Goal: Task Accomplishment & Management: Use online tool/utility

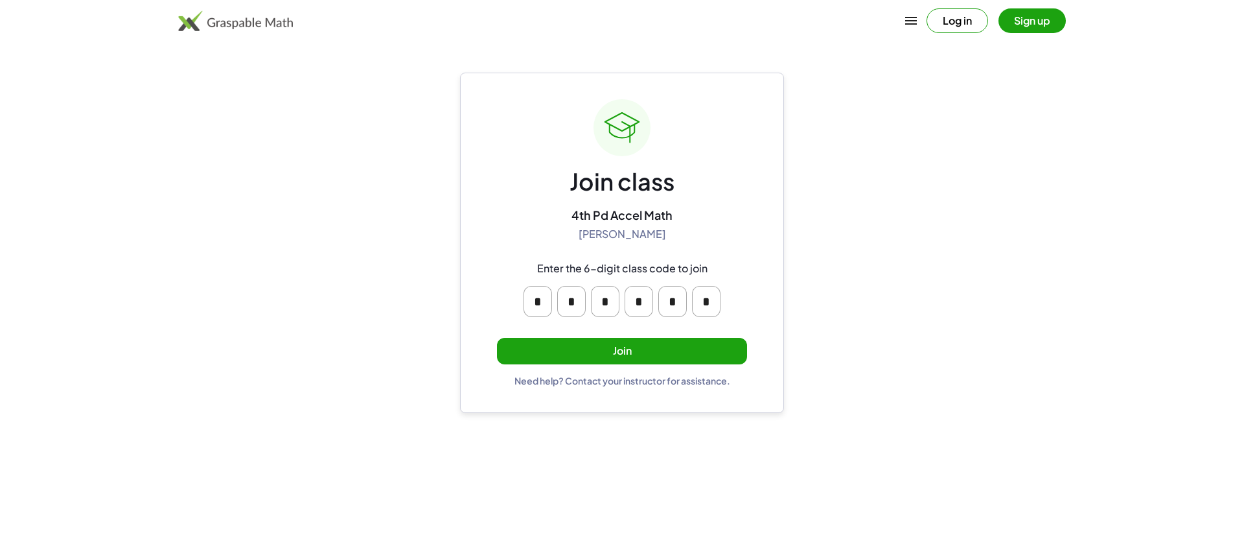
click at [601, 358] on button "Join" at bounding box center [622, 351] width 250 height 27
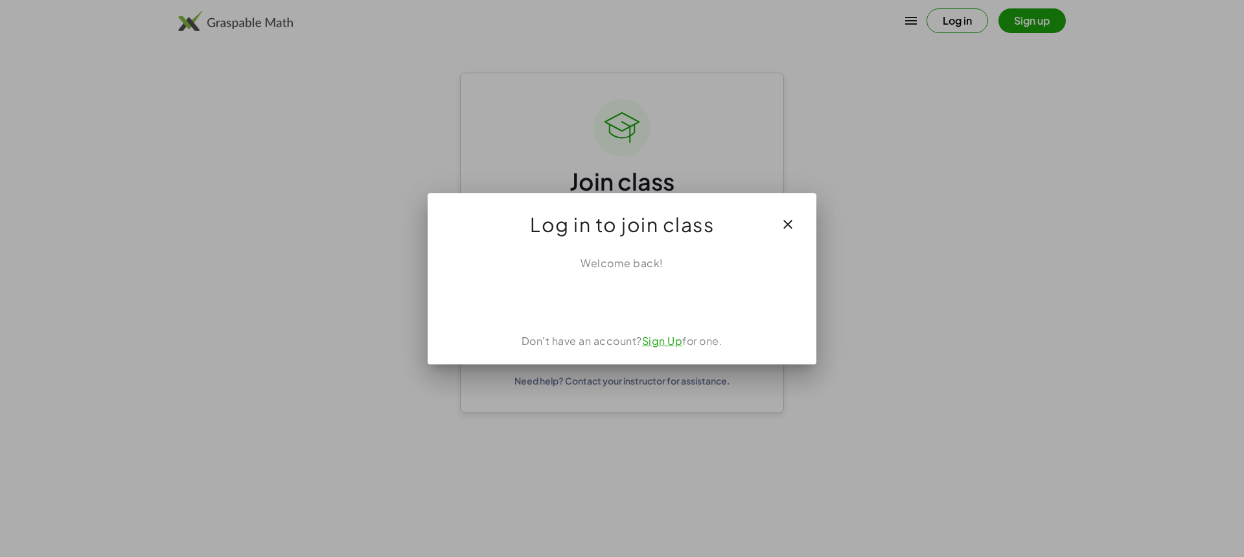
drag, startPoint x: 621, startPoint y: 272, endPoint x: 621, endPoint y: 285, distance: 13.0
click at [621, 275] on div "Welcome back! Don't have an account? Sign Up for one." at bounding box center [622, 304] width 389 height 119
drag, startPoint x: 595, startPoint y: 54, endPoint x: 677, endPoint y: 225, distance: 189.8
click at [617, 93] on div at bounding box center [622, 278] width 1244 height 557
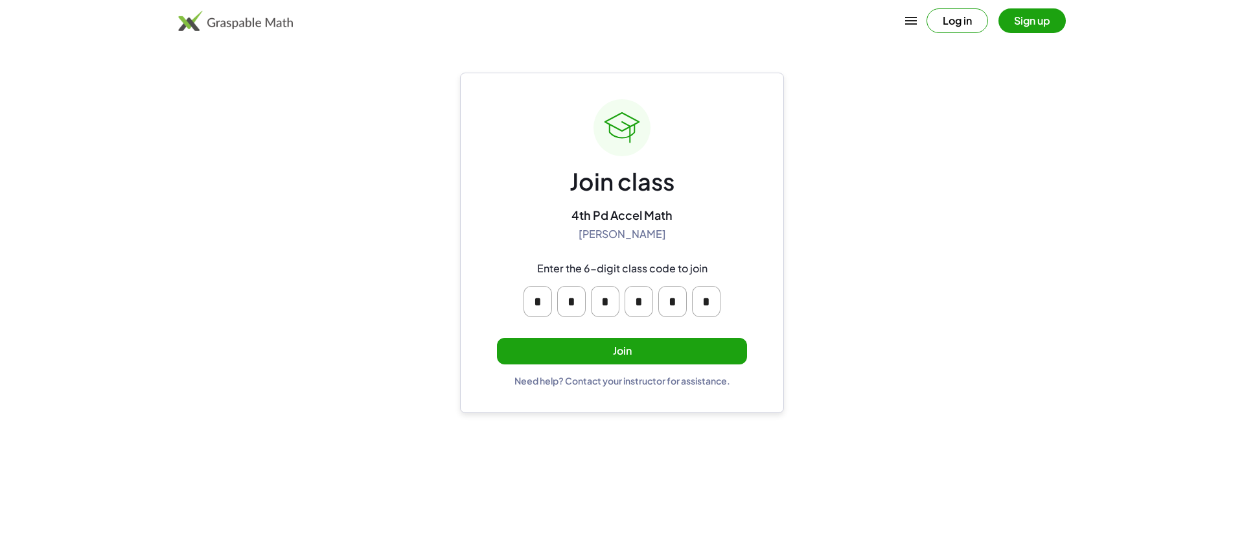
click at [603, 347] on button "Join" at bounding box center [622, 351] width 250 height 27
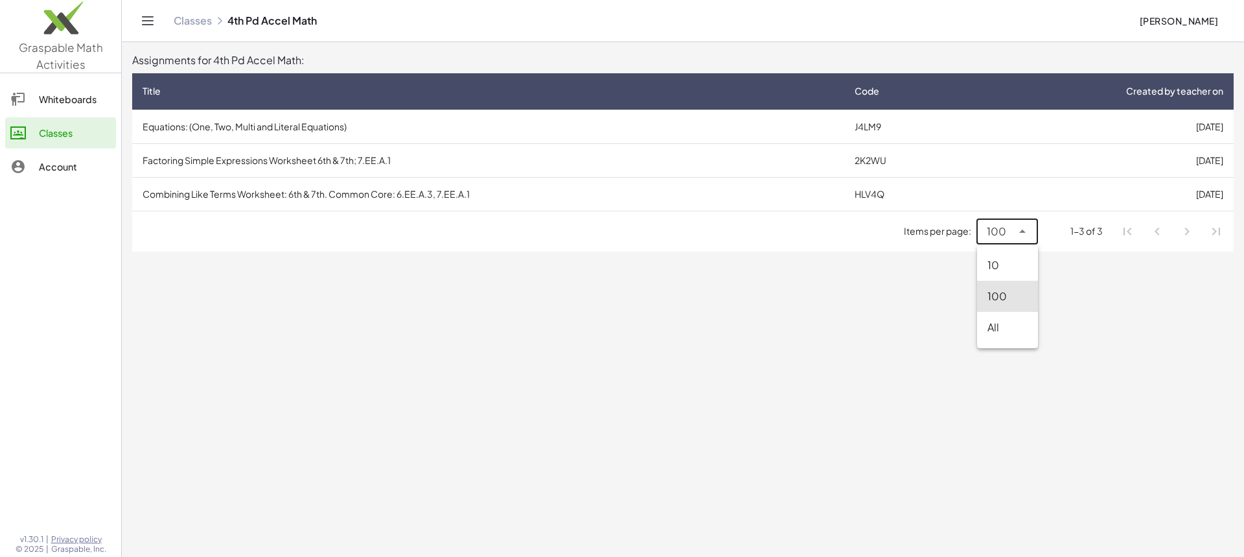
click at [1031, 230] on div "100 ***" at bounding box center [1006, 231] width 61 height 26
click at [1008, 323] on div "All" at bounding box center [1007, 327] width 40 height 16
type input "**"
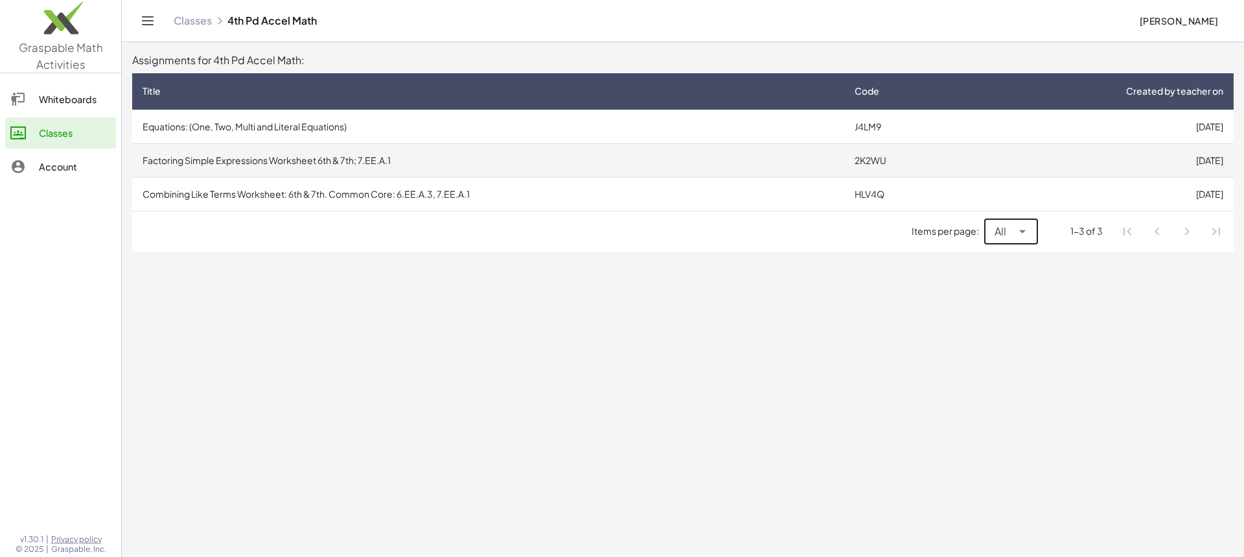
click at [862, 158] on td "2K2WU" at bounding box center [904, 160] width 121 height 34
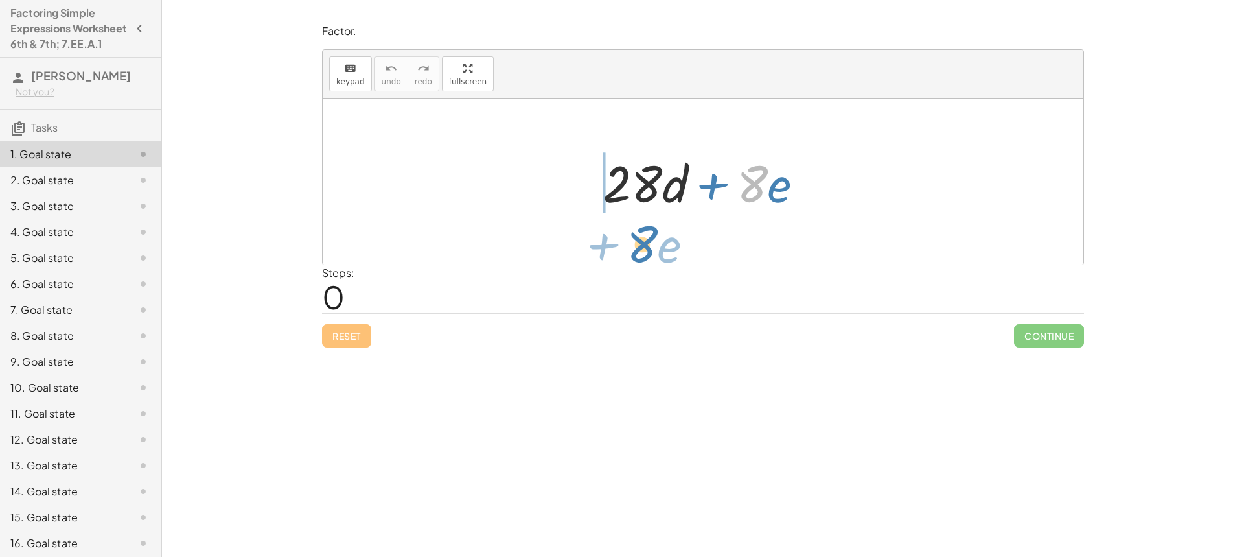
drag, startPoint x: 755, startPoint y: 190, endPoint x: 645, endPoint y: 250, distance: 125.0
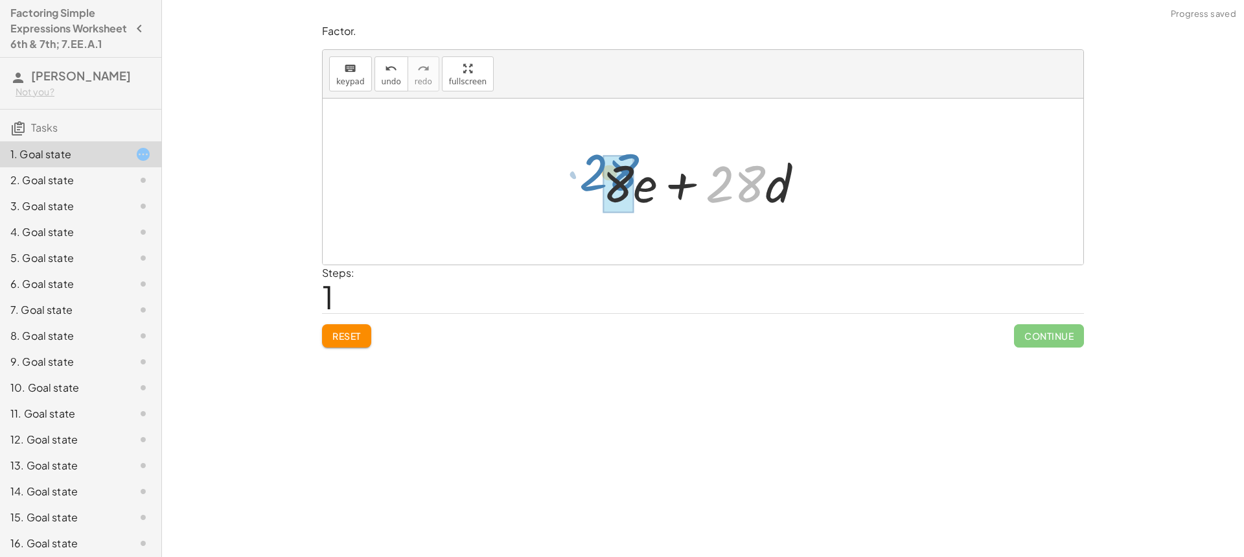
drag, startPoint x: 726, startPoint y: 199, endPoint x: 600, endPoint y: 187, distance: 126.2
click at [600, 187] on div at bounding box center [708, 181] width 224 height 67
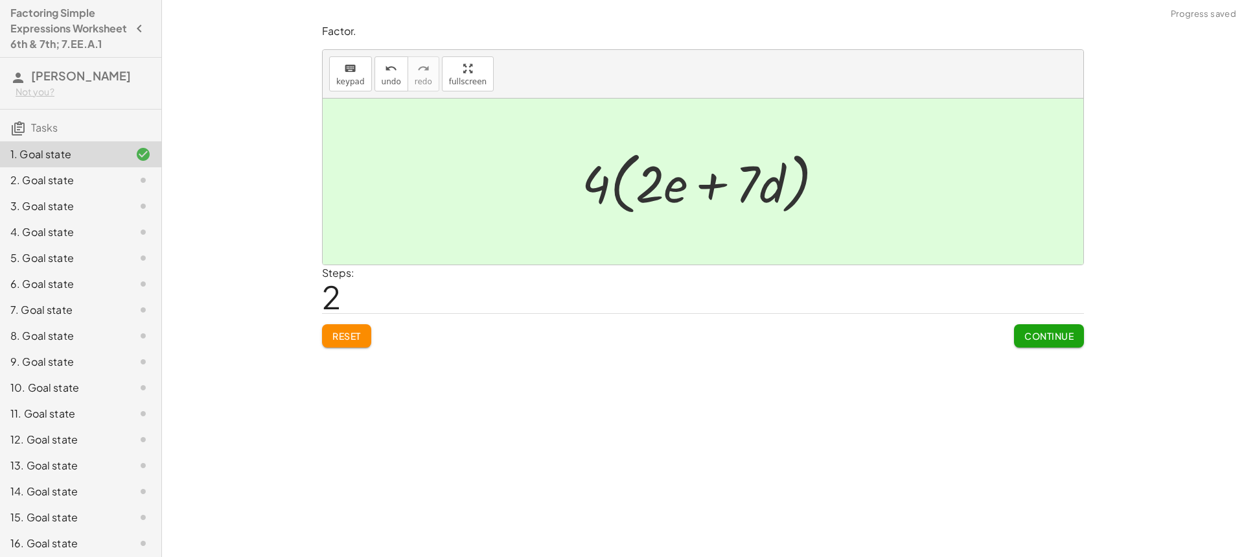
click at [1061, 335] on span "Continue" at bounding box center [1048, 336] width 49 height 12
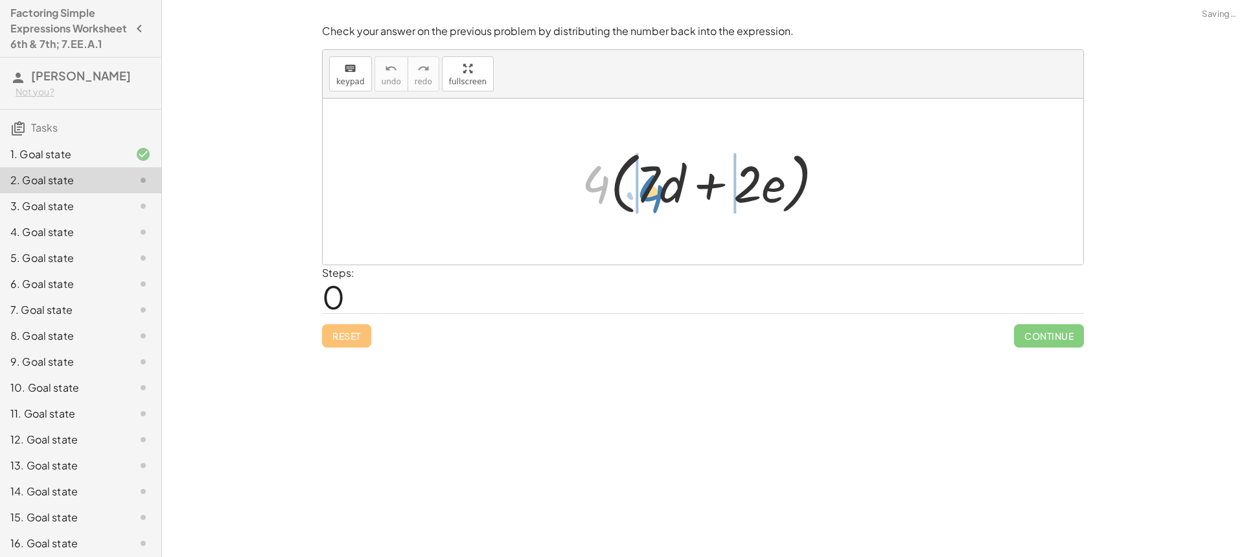
drag, startPoint x: 602, startPoint y: 175, endPoint x: 656, endPoint y: 184, distance: 55.2
click at [656, 184] on div at bounding box center [708, 181] width 266 height 75
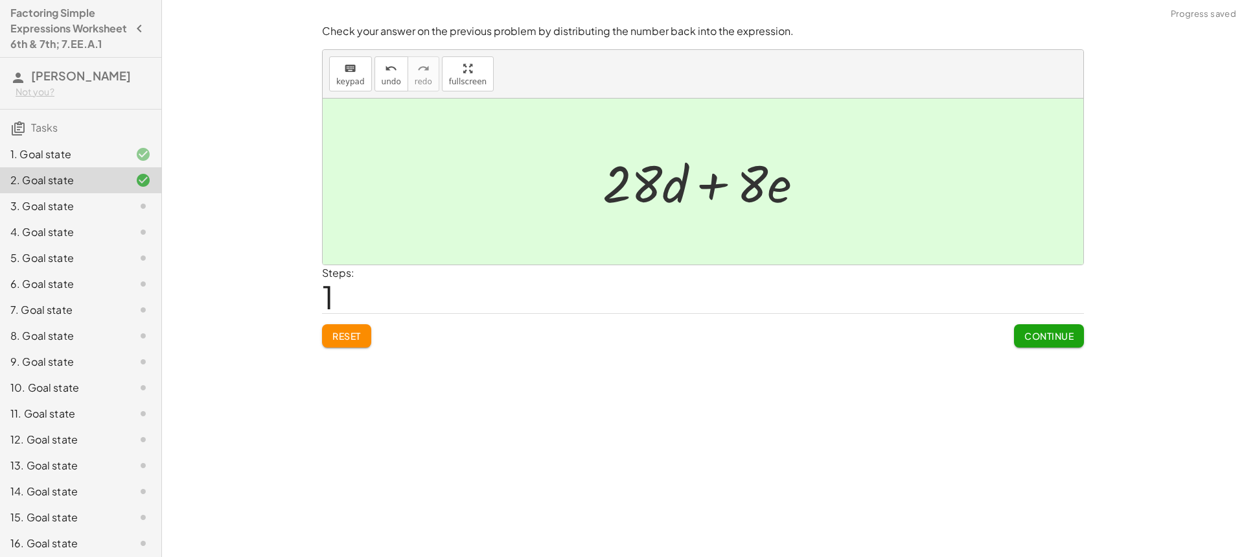
click at [1081, 338] on button "Continue" at bounding box center [1049, 335] width 70 height 23
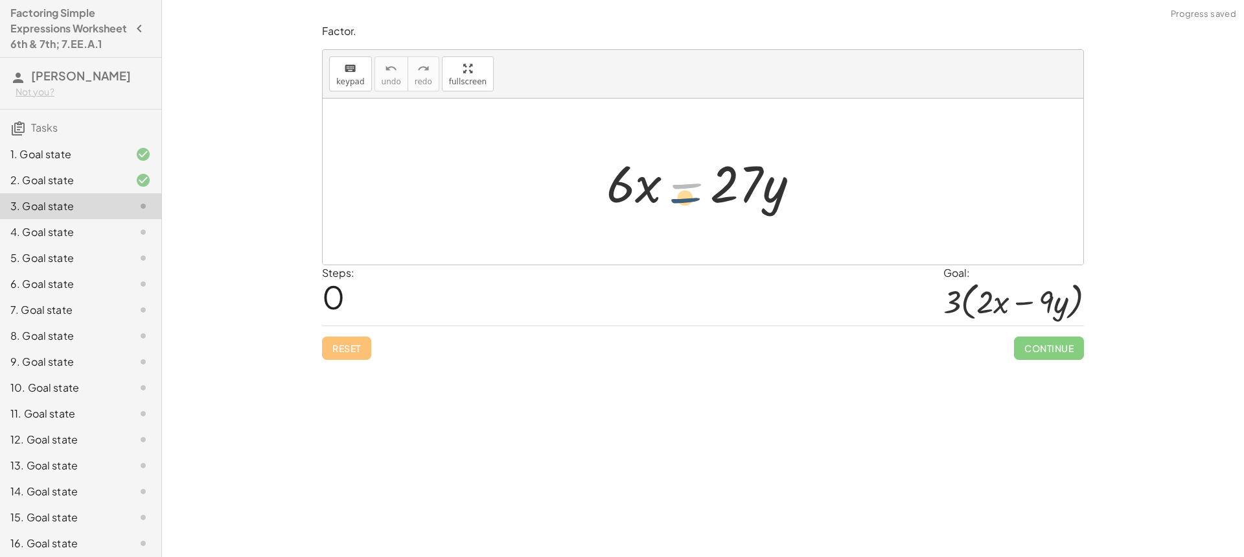
drag, startPoint x: 704, startPoint y: 175, endPoint x: 703, endPoint y: 191, distance: 16.2
click at [703, 191] on div at bounding box center [708, 181] width 216 height 67
drag, startPoint x: 743, startPoint y: 182, endPoint x: 730, endPoint y: 202, distance: 23.6
click at [730, 202] on div at bounding box center [708, 181] width 216 height 67
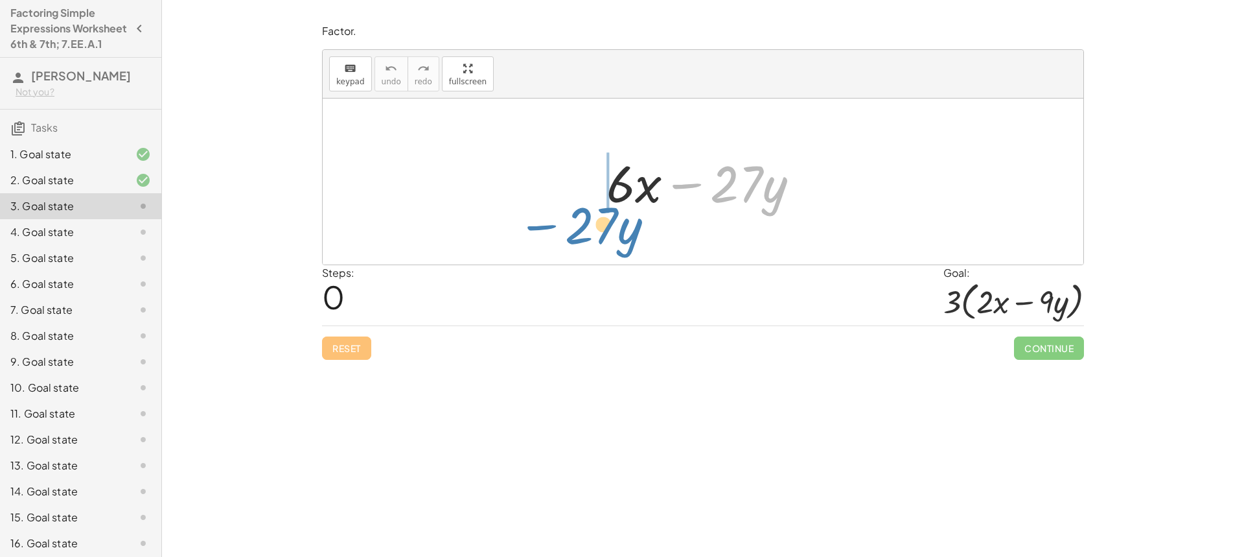
drag, startPoint x: 692, startPoint y: 185, endPoint x: 548, endPoint y: 222, distance: 148.5
click at [548, 222] on div "− · 27 · y + · 6 · x − · 27 · y" at bounding box center [703, 181] width 761 height 166
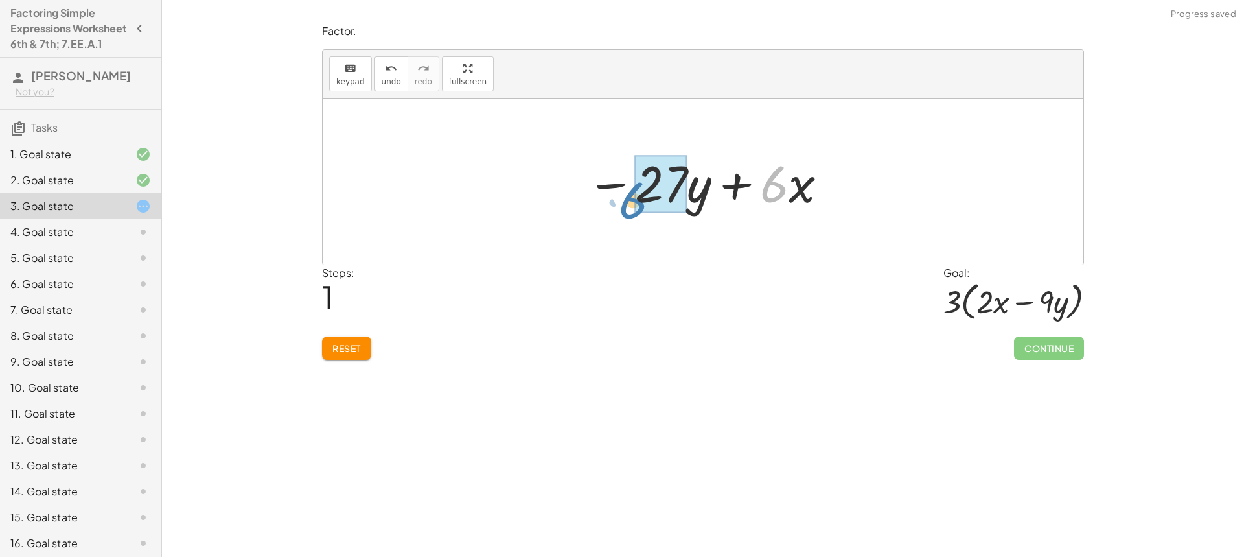
drag, startPoint x: 768, startPoint y: 180, endPoint x: 629, endPoint y: 195, distance: 140.1
click at [629, 195] on div at bounding box center [708, 181] width 256 height 67
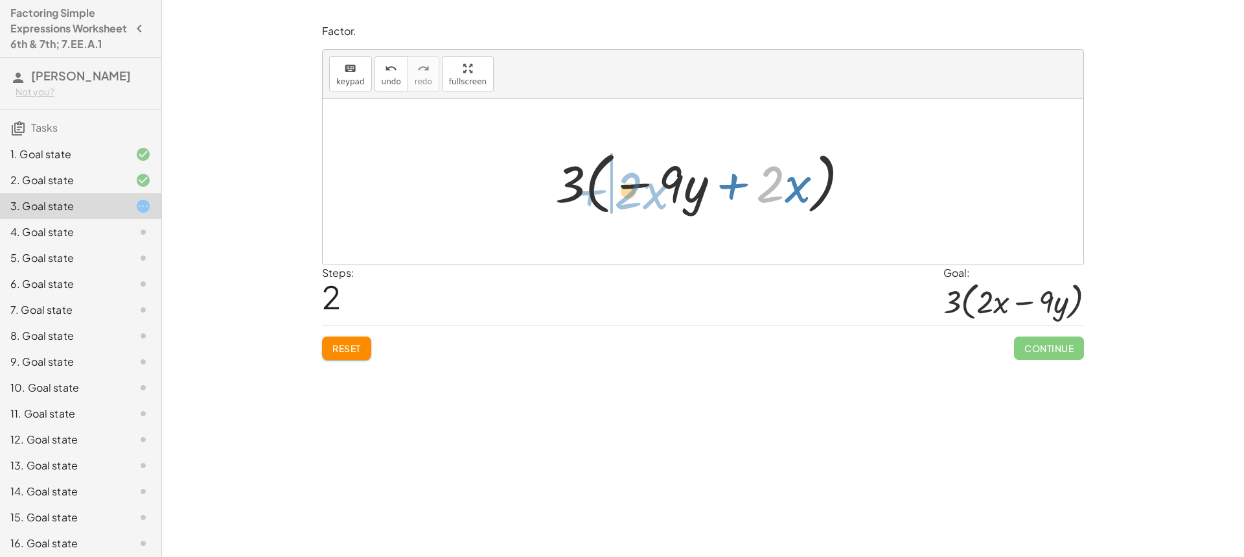
drag, startPoint x: 774, startPoint y: 157, endPoint x: 636, endPoint y: 161, distance: 138.1
click at [636, 161] on div at bounding box center [708, 181] width 318 height 75
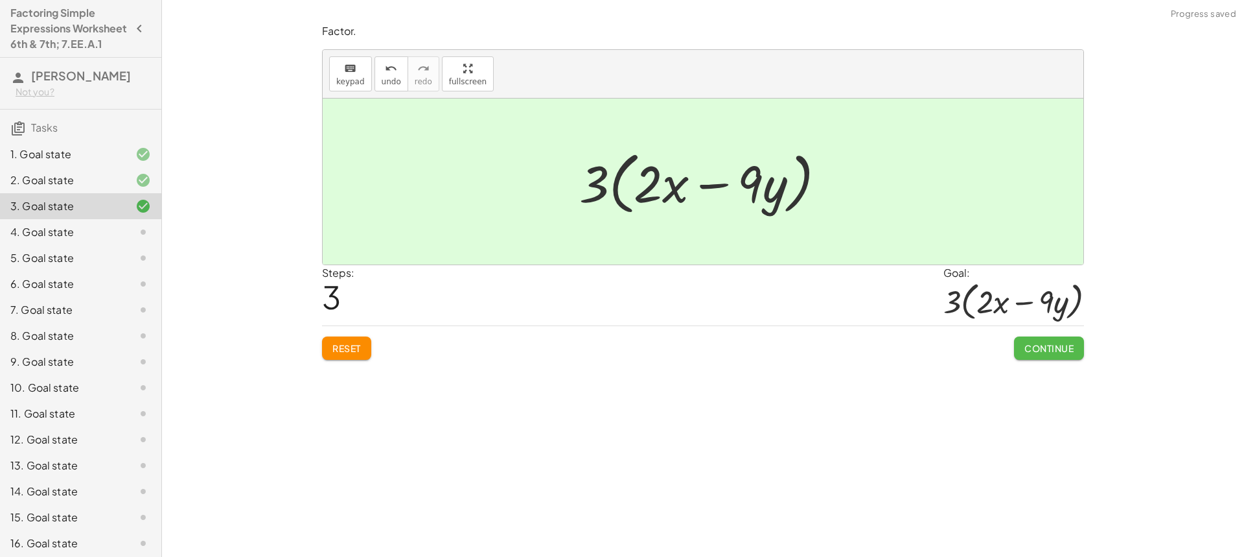
click at [1052, 345] on span "Continue" at bounding box center [1048, 348] width 49 height 12
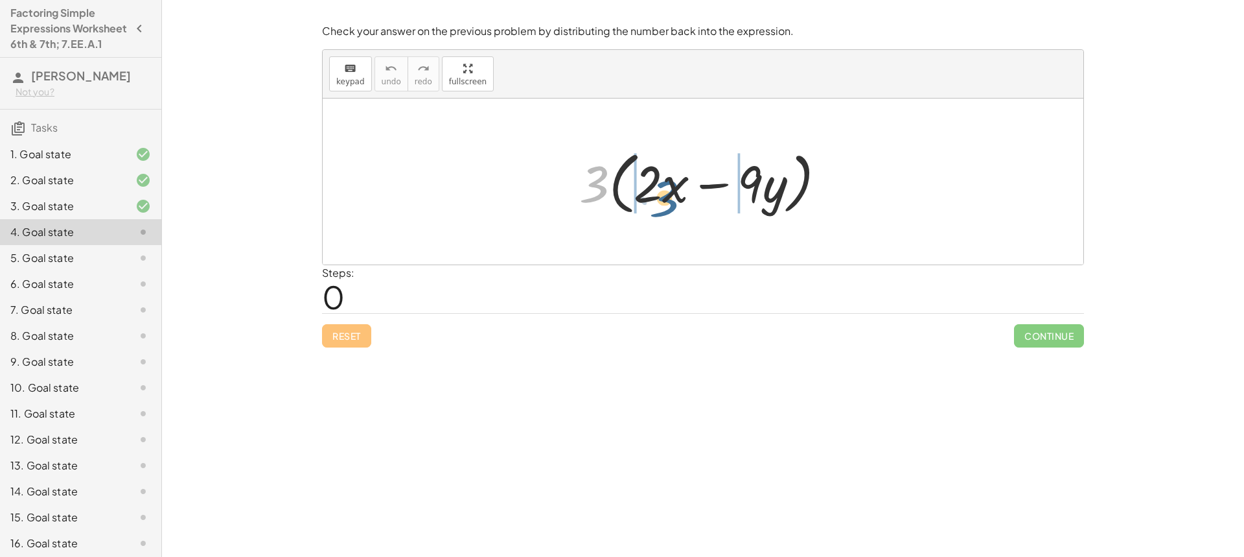
drag, startPoint x: 581, startPoint y: 172, endPoint x: 649, endPoint y: 165, distance: 69.0
click at [649, 165] on div at bounding box center [708, 181] width 270 height 75
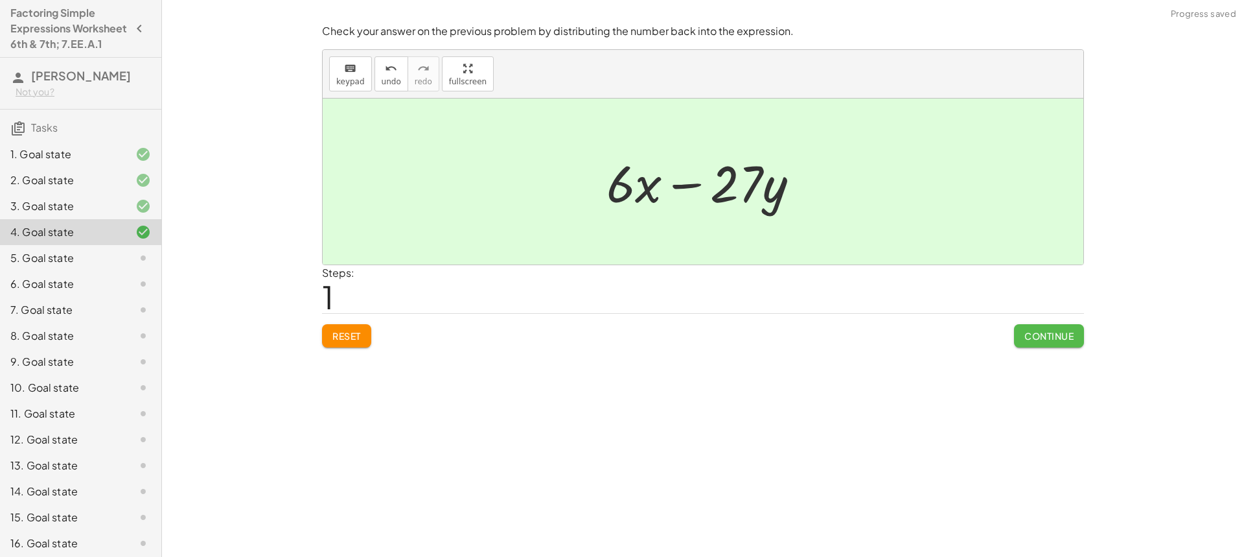
click at [1032, 344] on button "Continue" at bounding box center [1049, 335] width 70 height 23
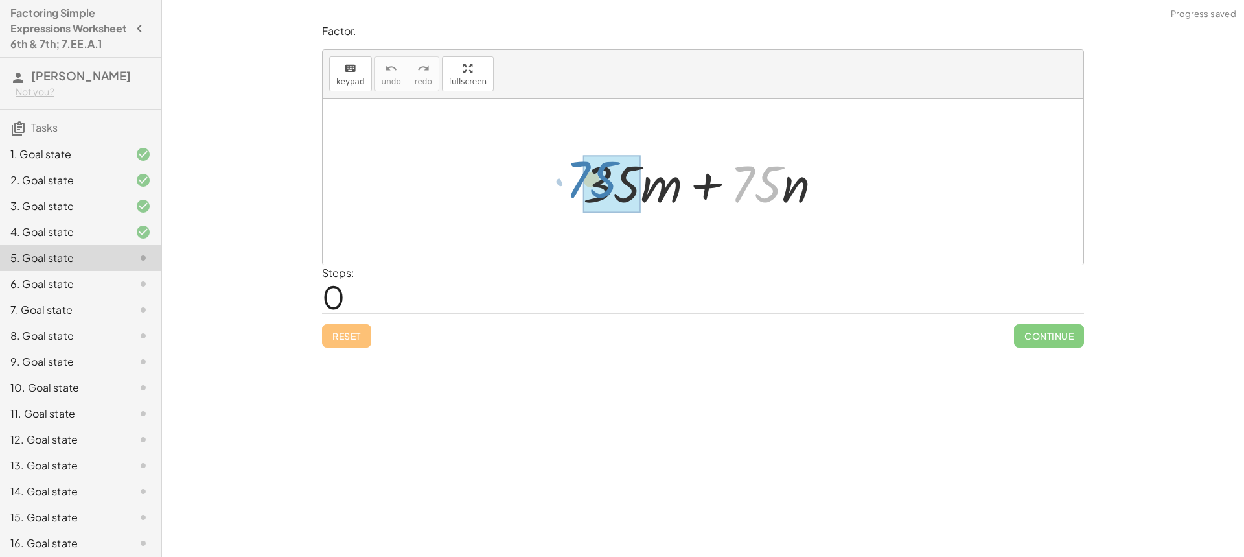
drag, startPoint x: 754, startPoint y: 194, endPoint x: 590, endPoint y: 191, distance: 163.9
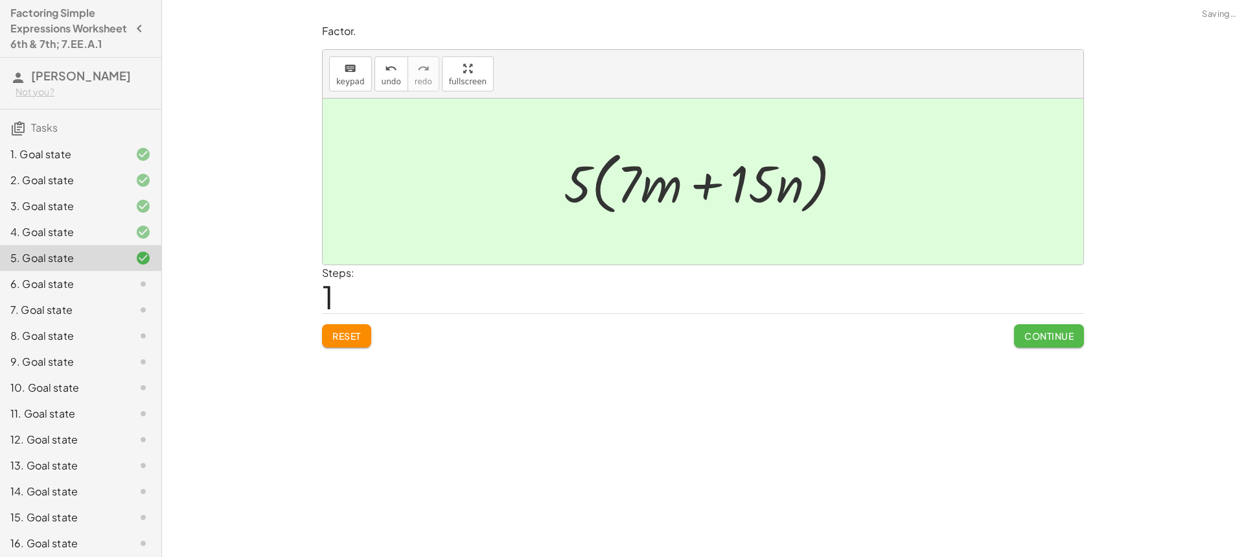
click at [1070, 344] on button "Continue" at bounding box center [1049, 335] width 70 height 23
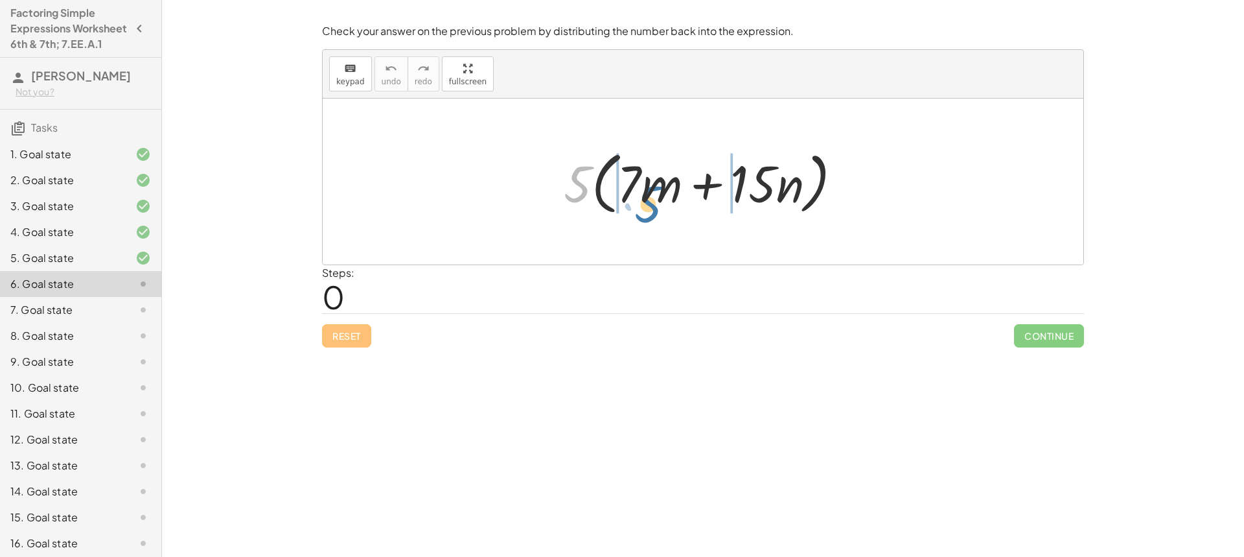
drag, startPoint x: 575, startPoint y: 169, endPoint x: 644, endPoint y: 186, distance: 71.3
click at [645, 186] on div at bounding box center [708, 181] width 302 height 75
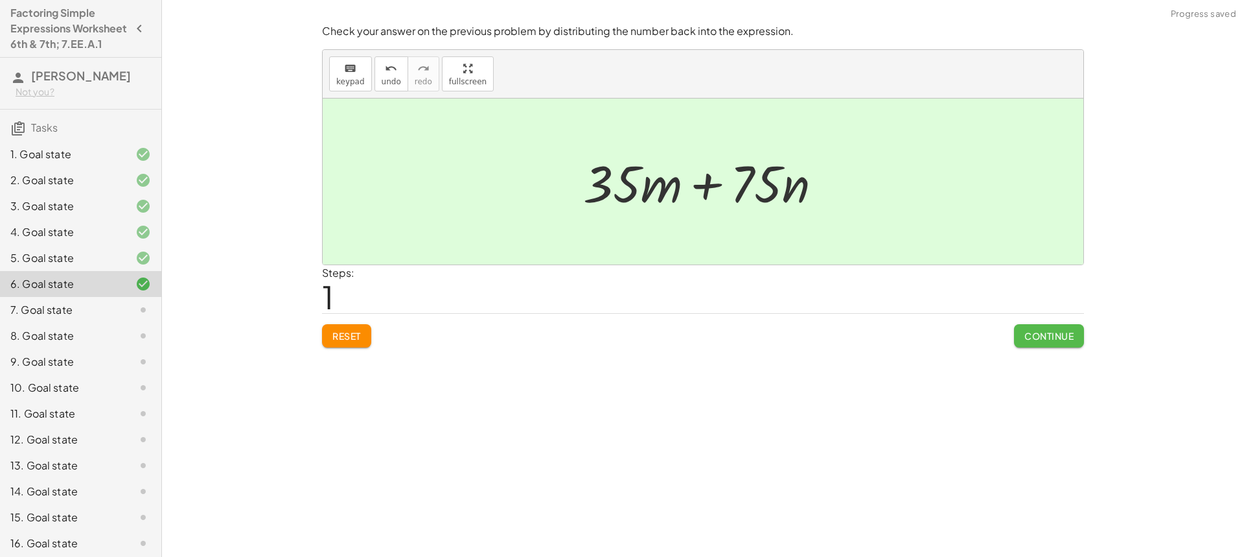
click at [1068, 338] on span "Continue" at bounding box center [1048, 336] width 49 height 12
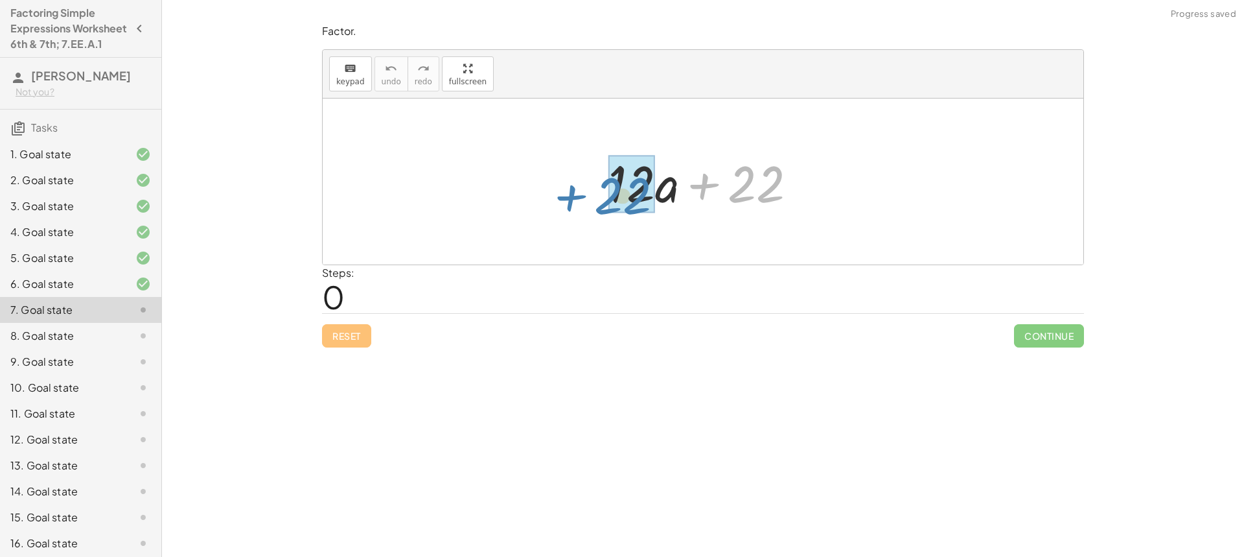
drag, startPoint x: 736, startPoint y: 175, endPoint x: 604, endPoint y: 186, distance: 132.6
click at [604, 186] on div at bounding box center [708, 181] width 212 height 67
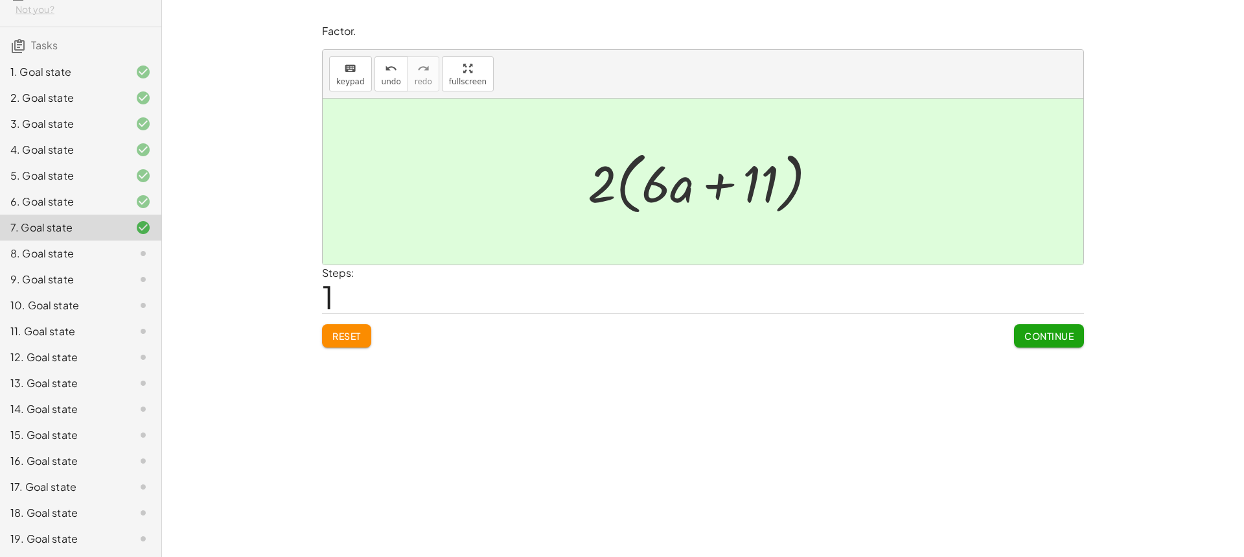
scroll to position [176, 0]
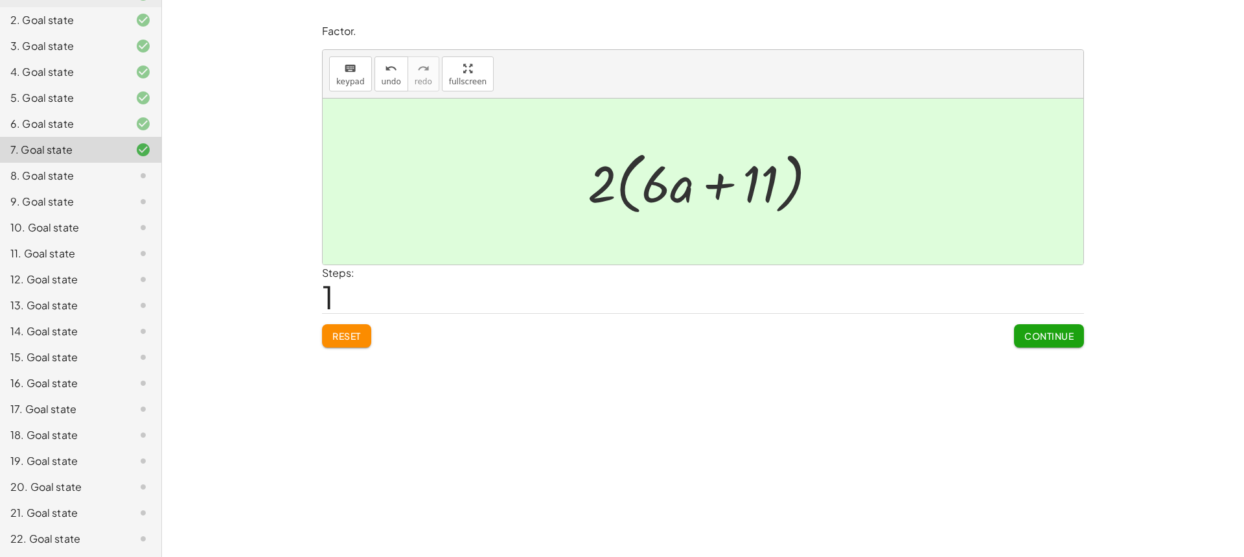
click at [23, 177] on div "8. Goal state" at bounding box center [62, 176] width 104 height 16
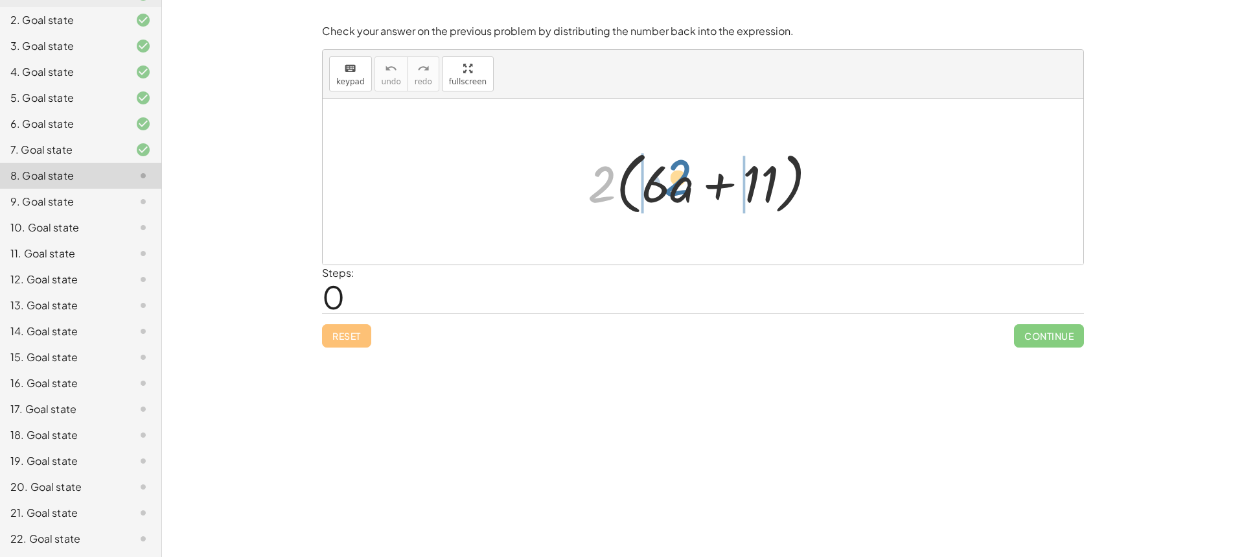
drag, startPoint x: 601, startPoint y: 165, endPoint x: 682, endPoint y: 154, distance: 81.2
click at [682, 154] on div at bounding box center [707, 181] width 253 height 75
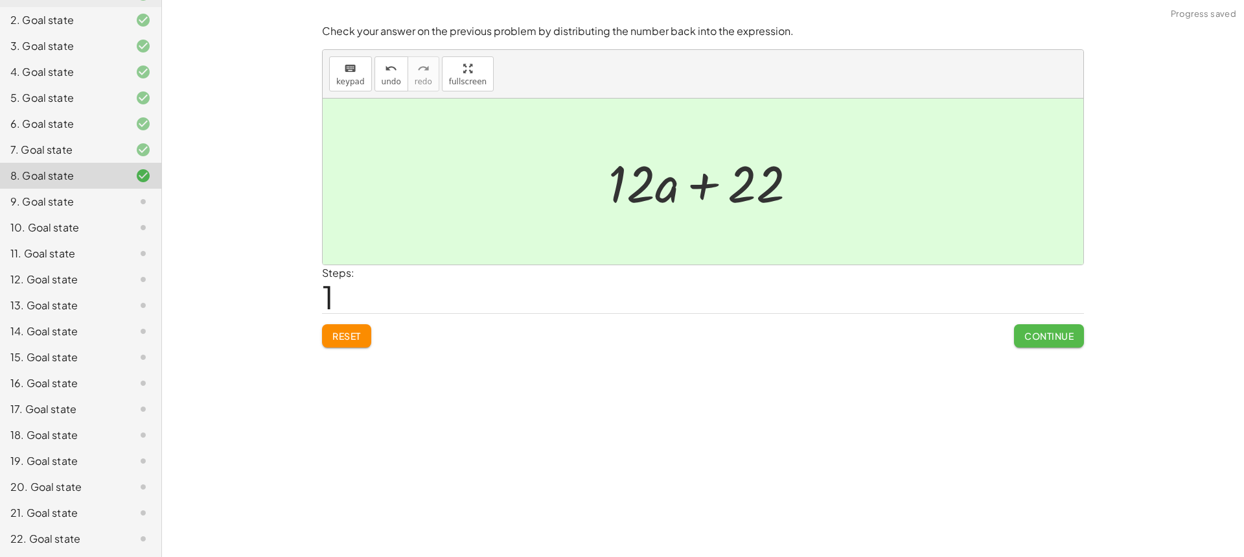
click at [1053, 332] on span "Continue" at bounding box center [1048, 336] width 49 height 12
